Goal: Information Seeking & Learning: Learn about a topic

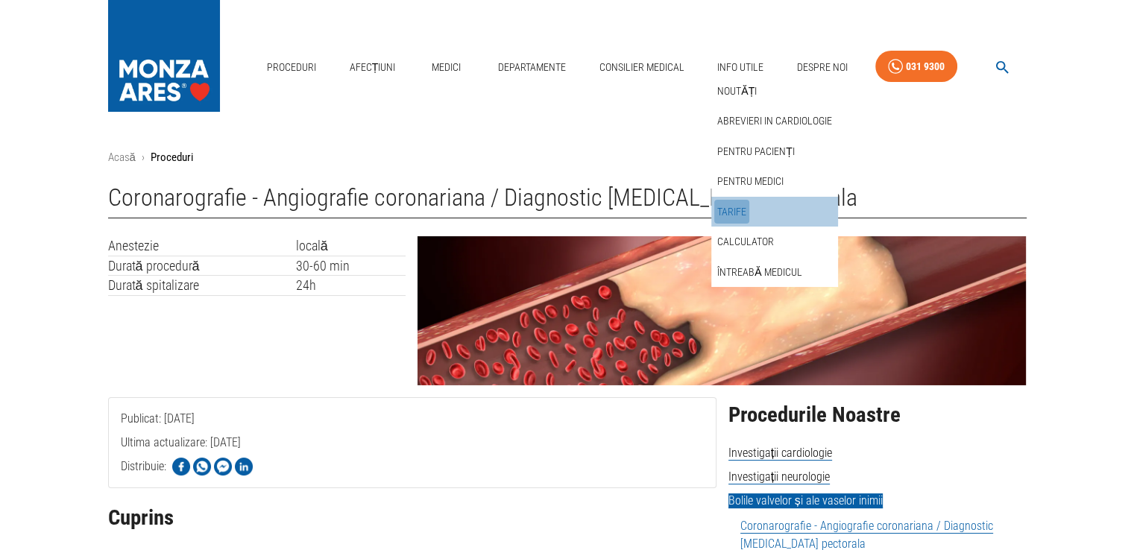
click at [734, 210] on link "Tarife" at bounding box center [732, 212] width 35 height 25
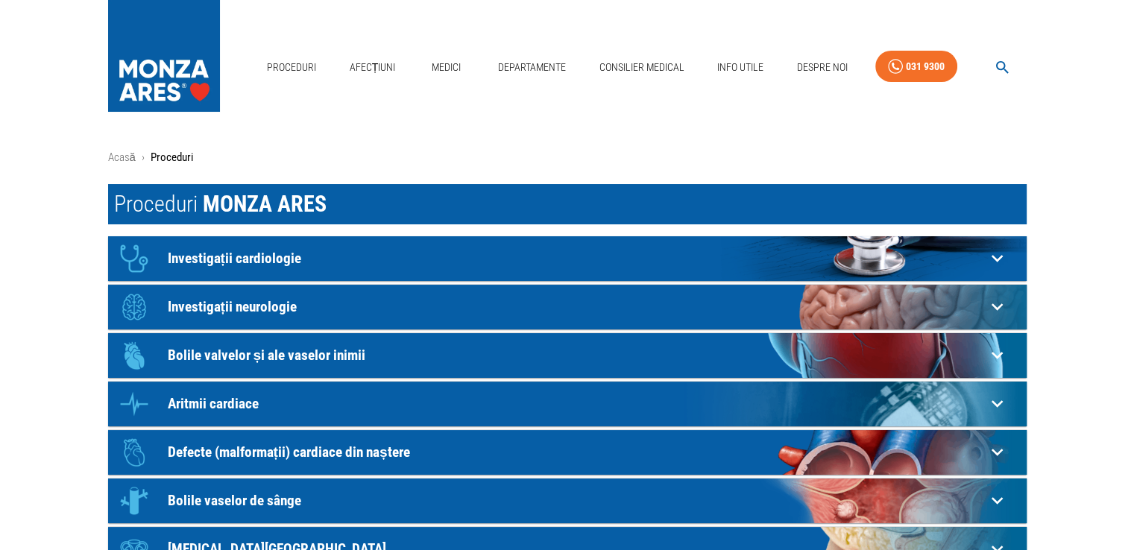
click at [996, 255] on icon at bounding box center [997, 258] width 23 height 23
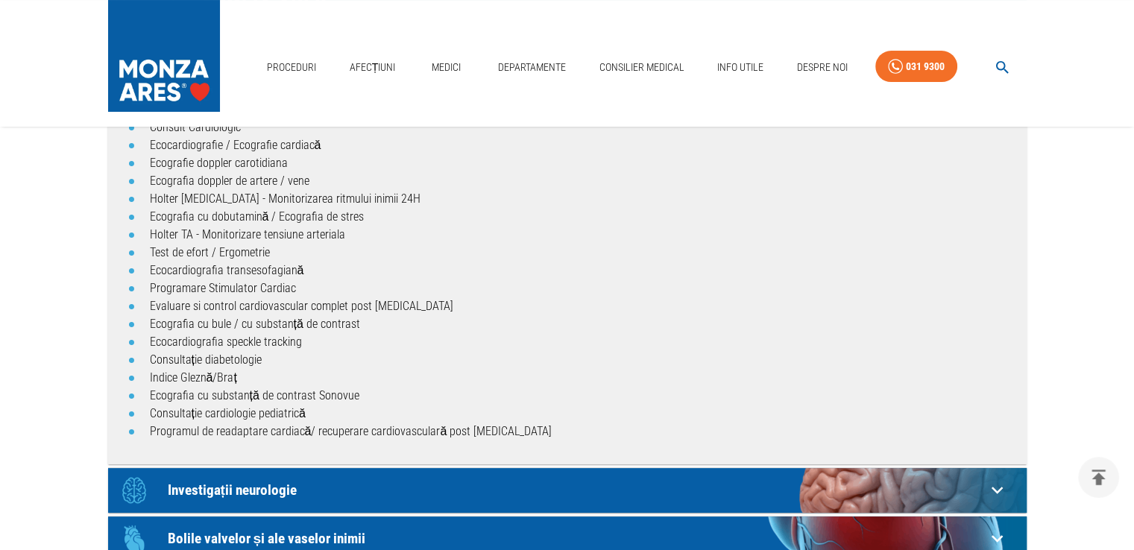
scroll to position [149, 0]
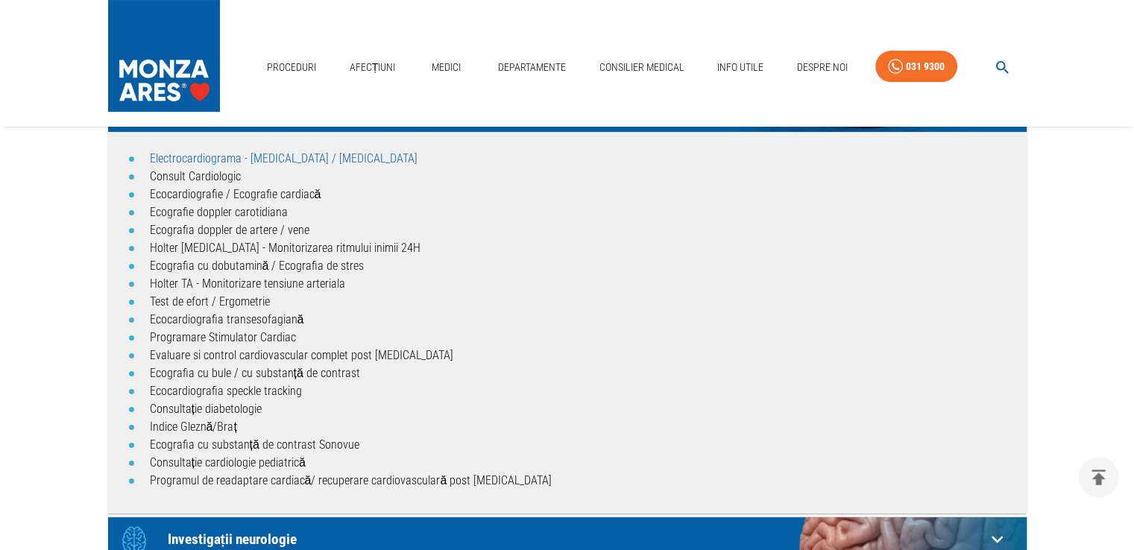
click at [173, 160] on link "Electrocardiograma - [MEDICAL_DATA] / [MEDICAL_DATA]" at bounding box center [284, 158] width 268 height 14
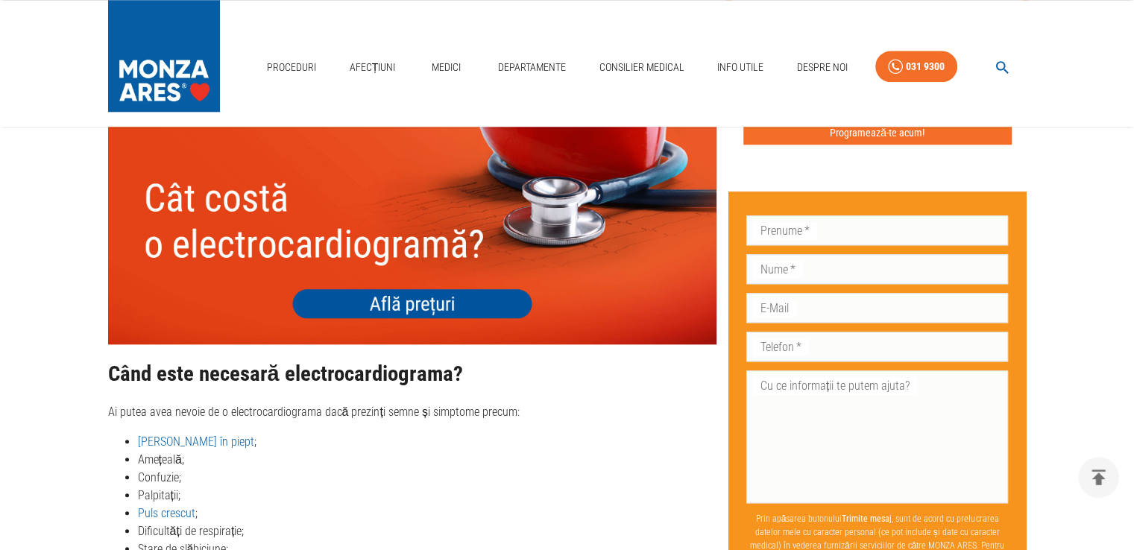
scroll to position [1566, 0]
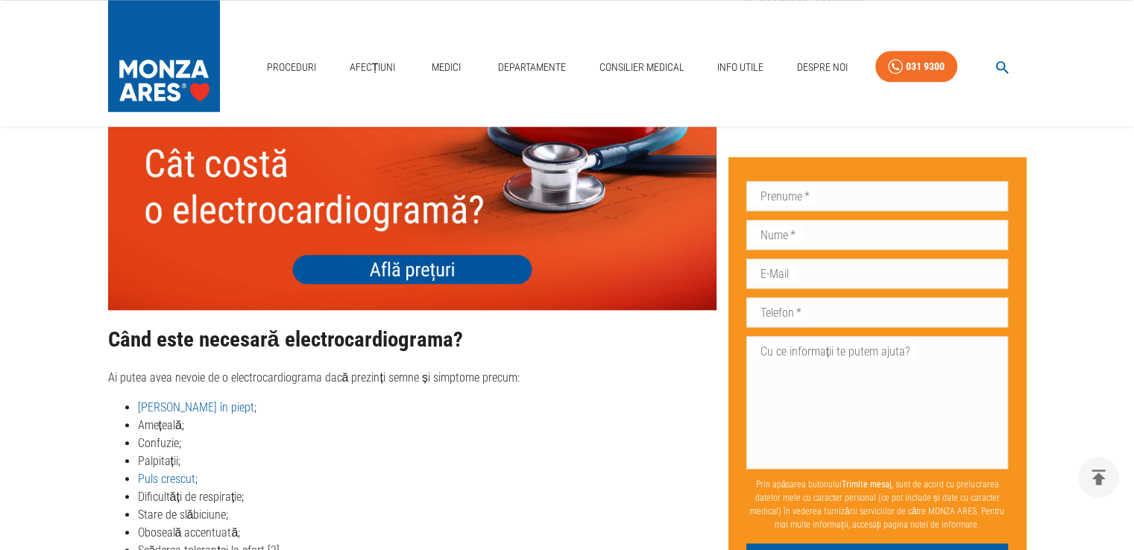
click at [391, 257] on img at bounding box center [412, 188] width 609 height 243
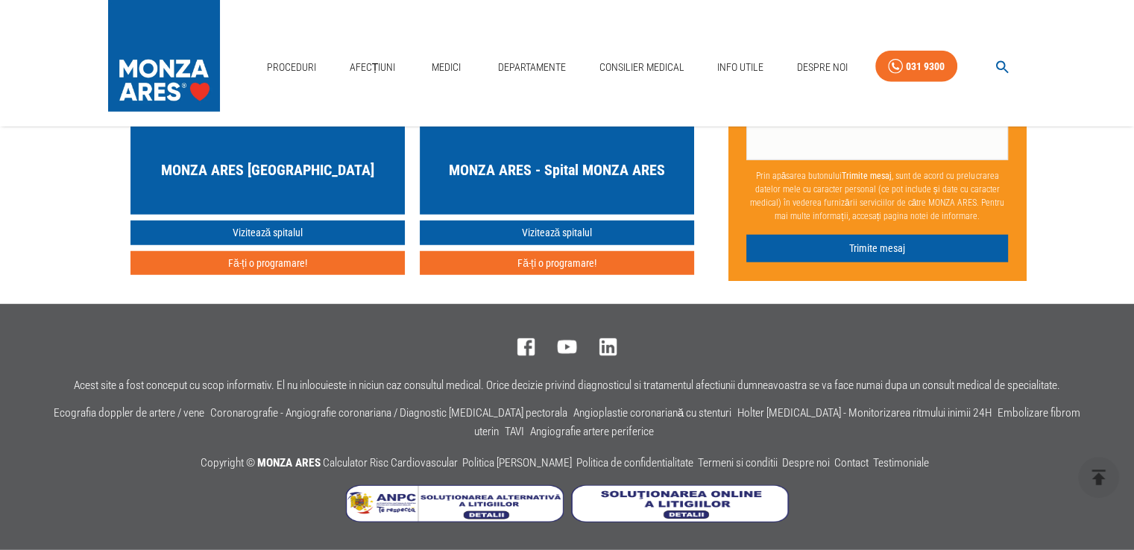
scroll to position [3518, 0]
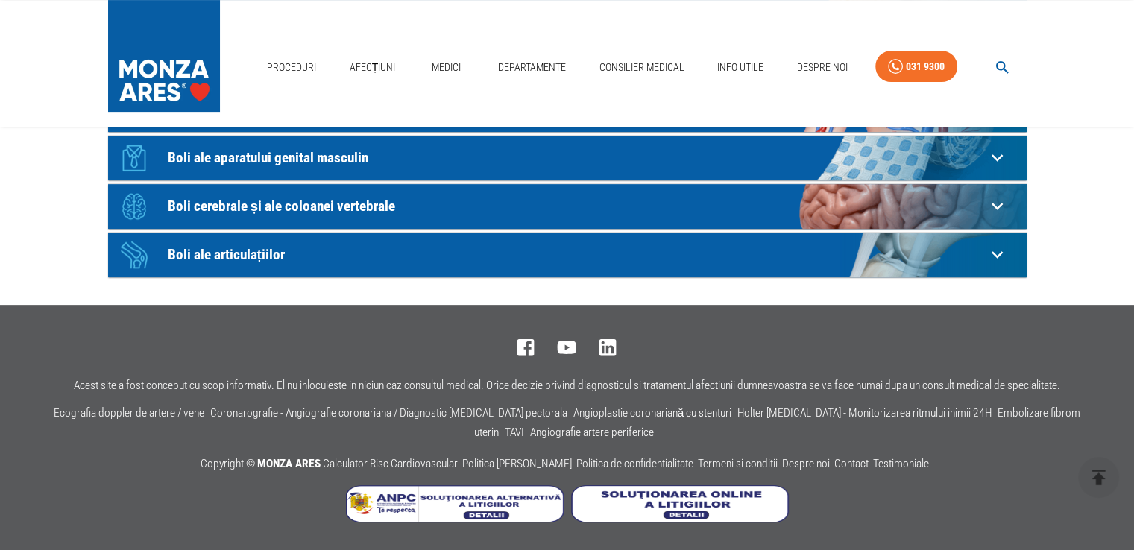
scroll to position [149, 0]
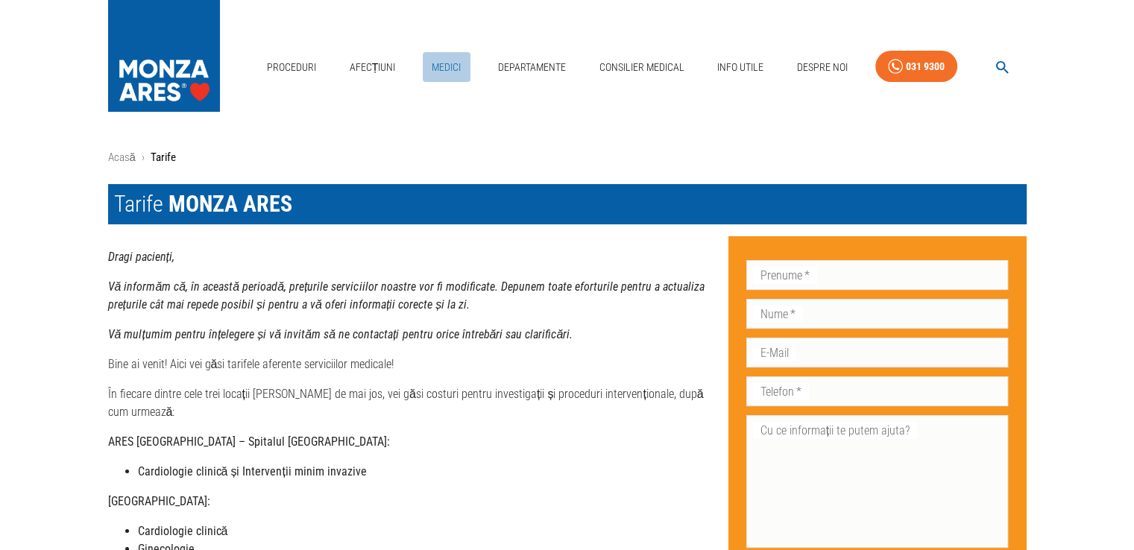
click at [444, 67] on link "Medici" at bounding box center [447, 67] width 48 height 31
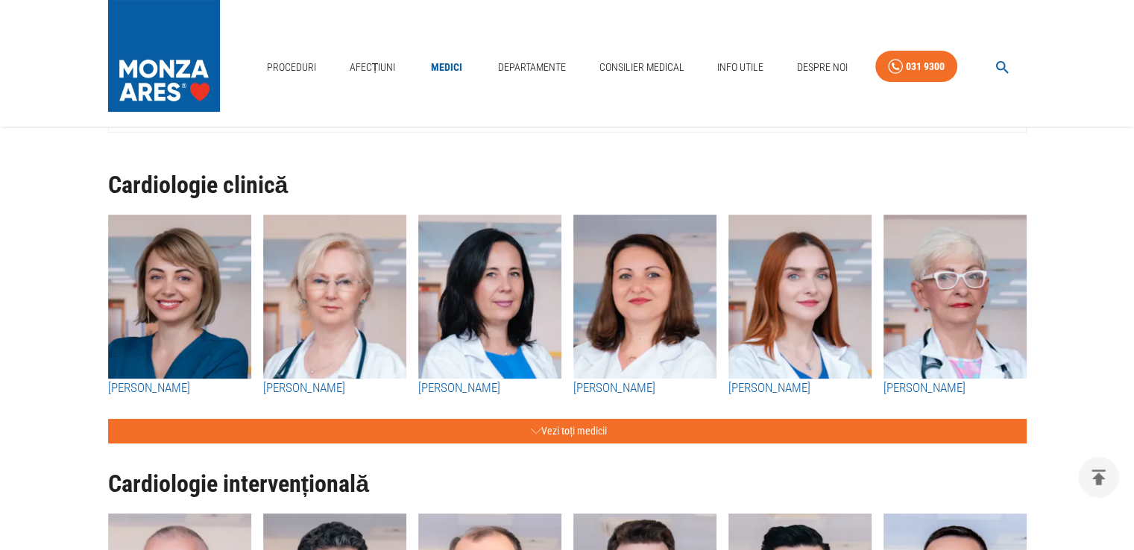
scroll to position [448, 0]
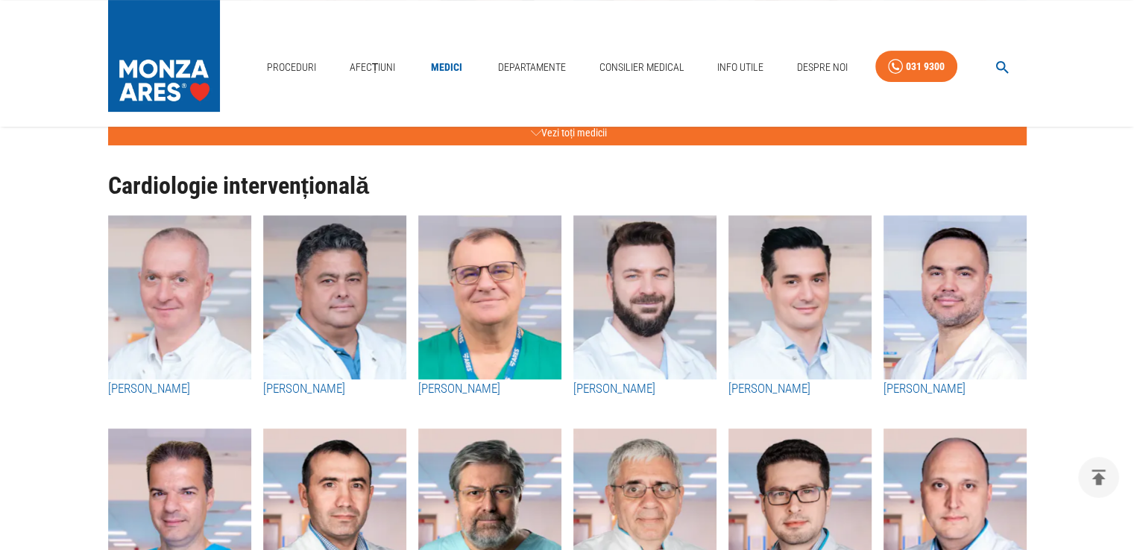
click at [503, 305] on img "button" at bounding box center [489, 298] width 143 height 164
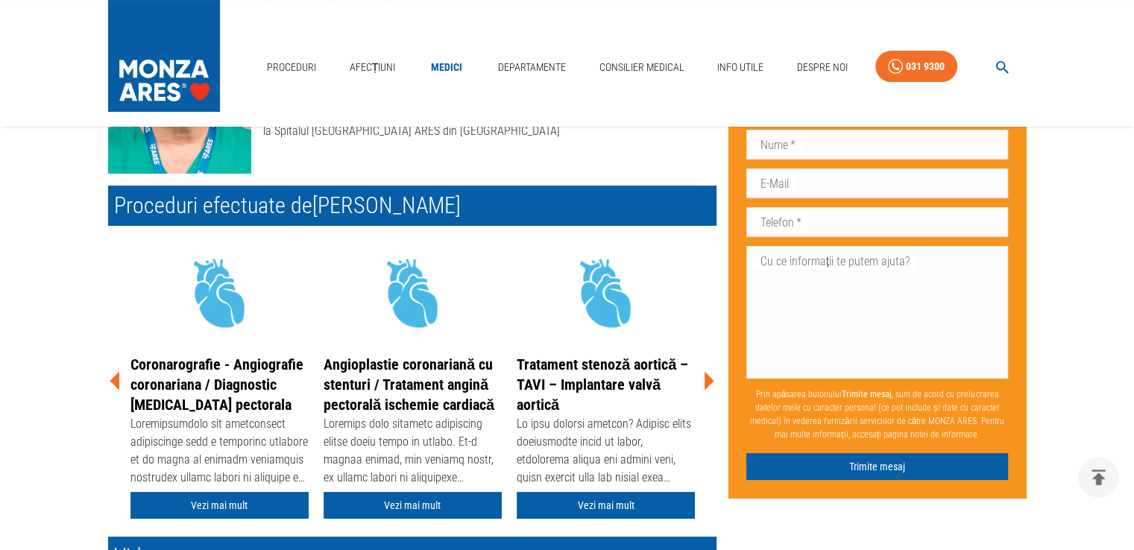
scroll to position [224, 0]
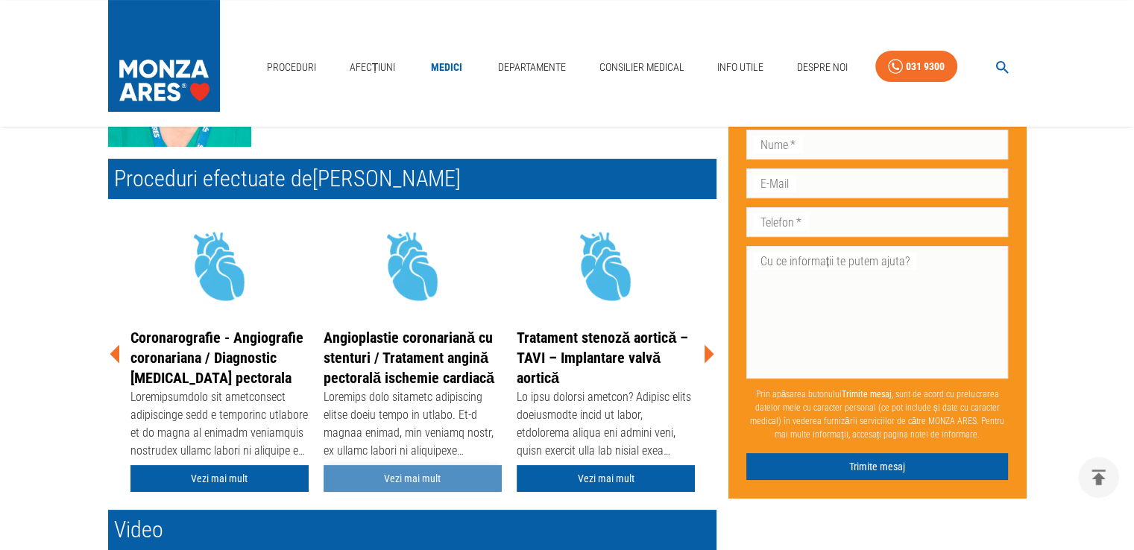
click at [398, 479] on link "Vezi mai mult" at bounding box center [413, 479] width 178 height 28
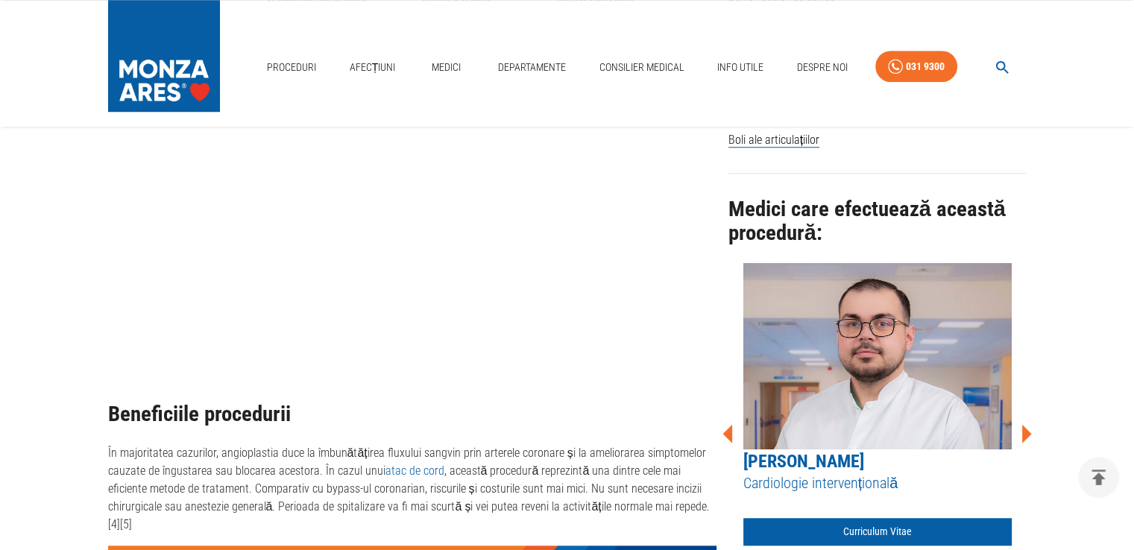
scroll to position [970, 0]
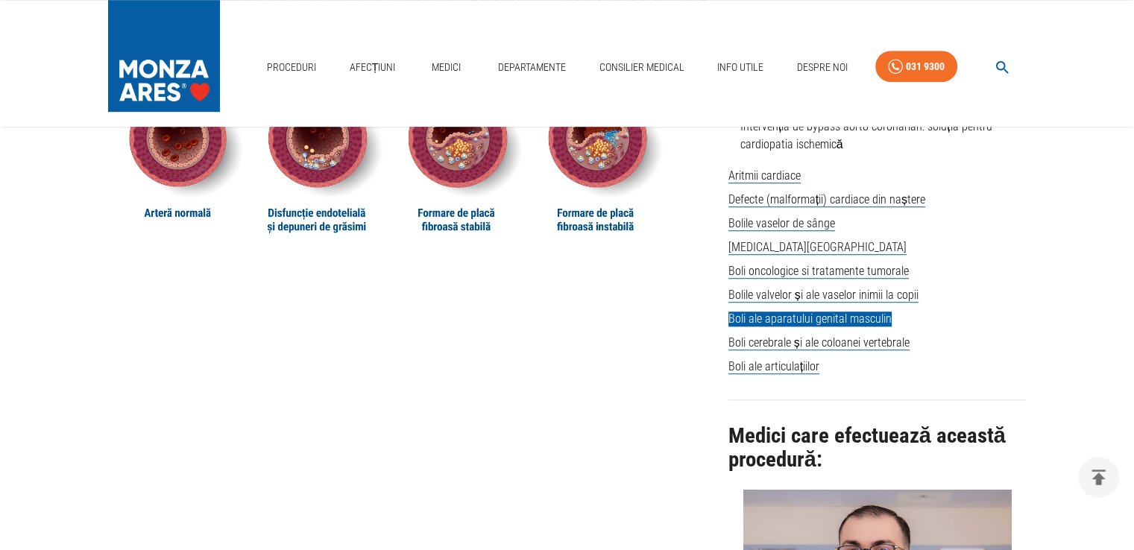
click at [806, 324] on span "Boli ale aparatului genital masculin" at bounding box center [810, 319] width 163 height 15
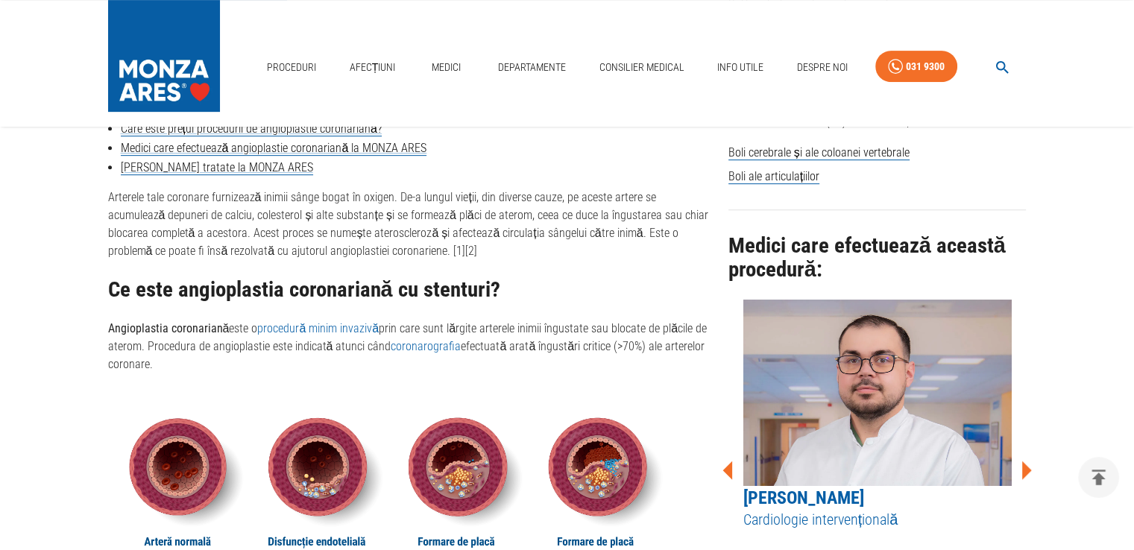
scroll to position [522, 0]
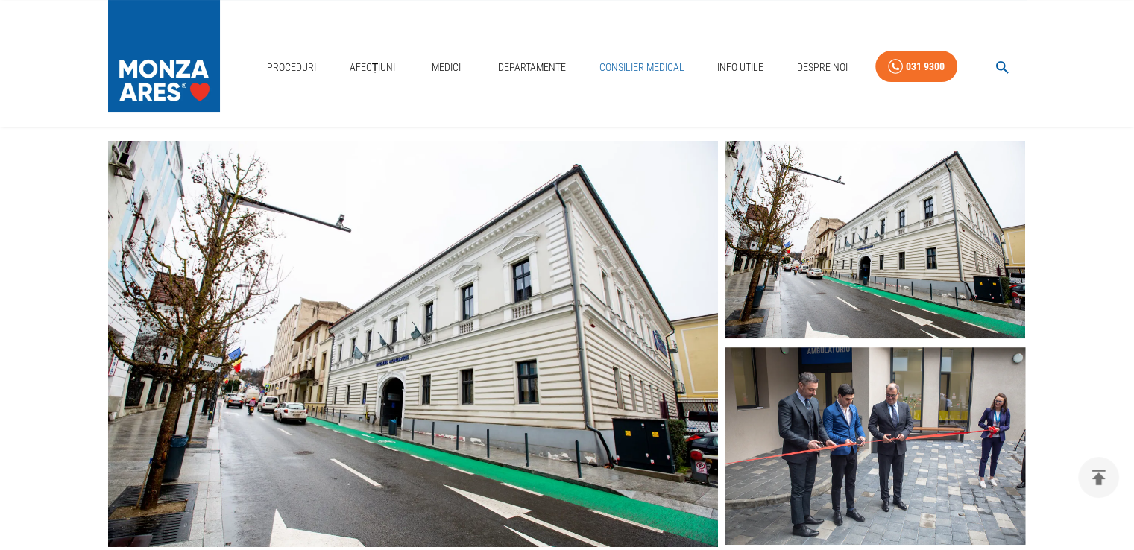
click at [614, 69] on link "Consilier Medical" at bounding box center [641, 67] width 97 height 31
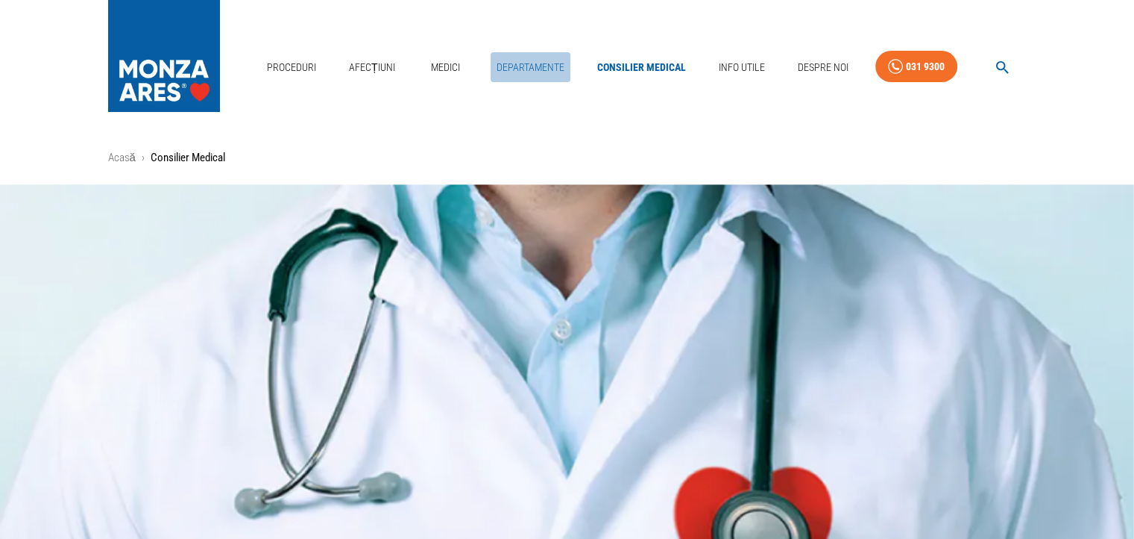
click at [515, 66] on link "Departamente" at bounding box center [531, 67] width 80 height 31
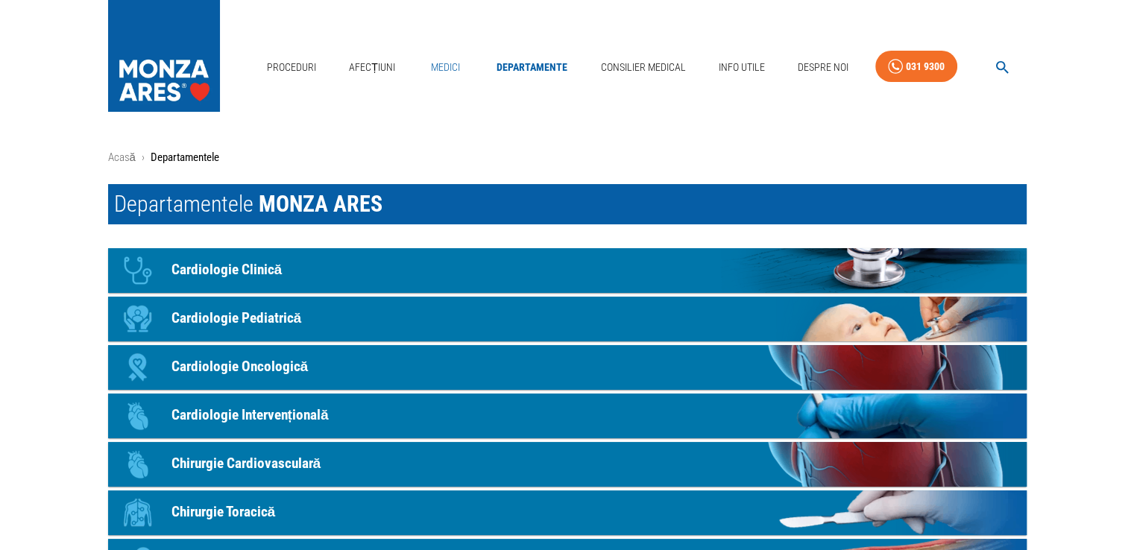
click at [436, 68] on link "Medici" at bounding box center [446, 67] width 48 height 31
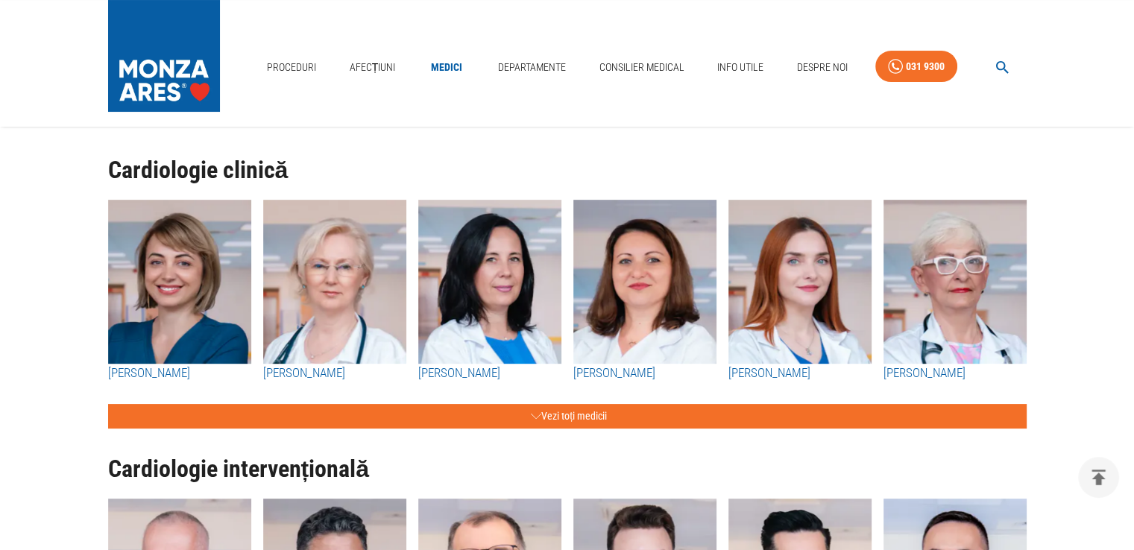
scroll to position [75, 0]
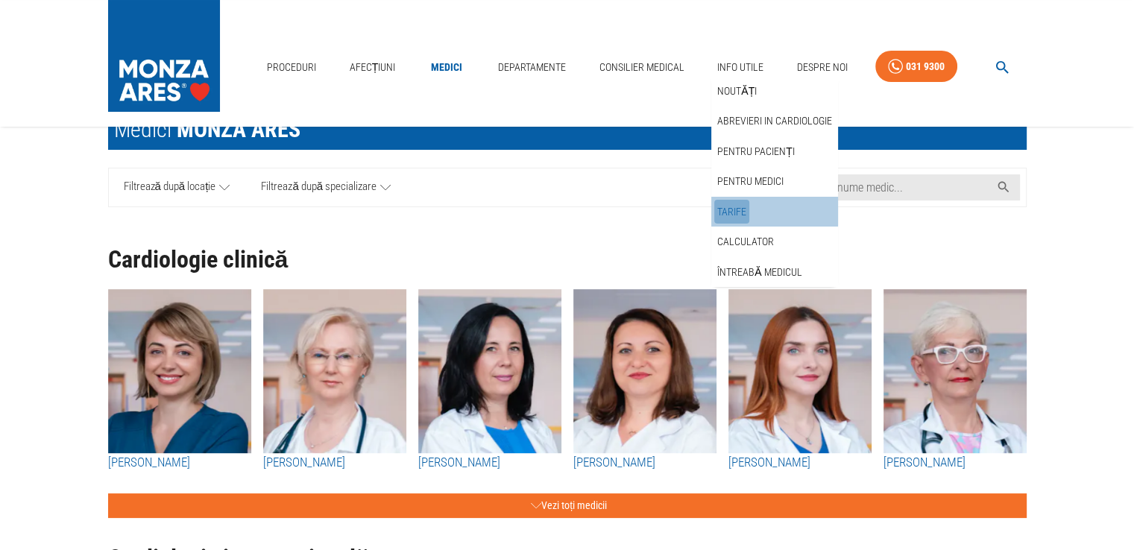
click at [742, 212] on link "Tarife" at bounding box center [732, 212] width 35 height 25
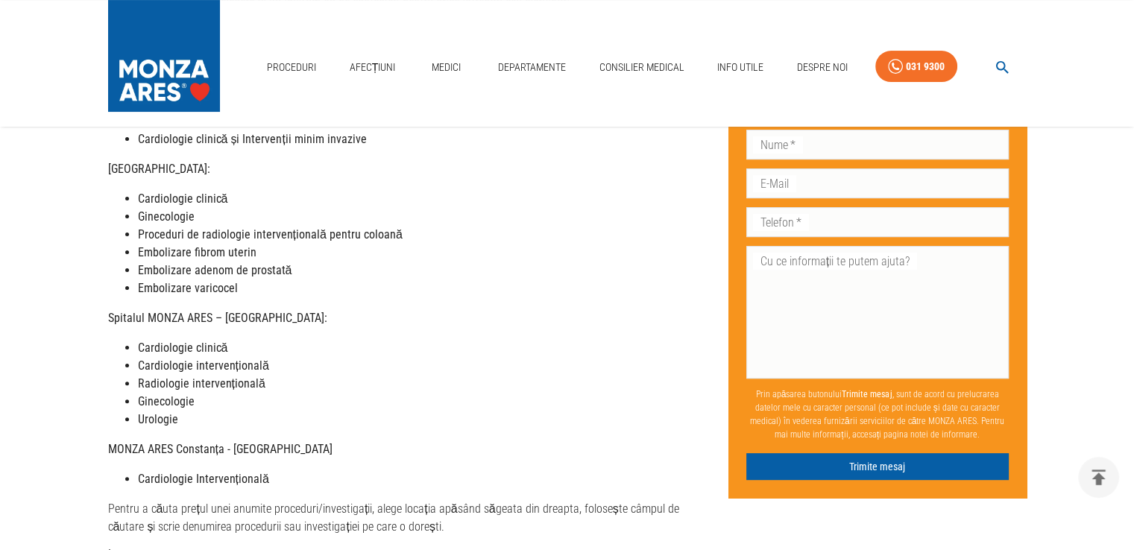
scroll to position [373, 0]
